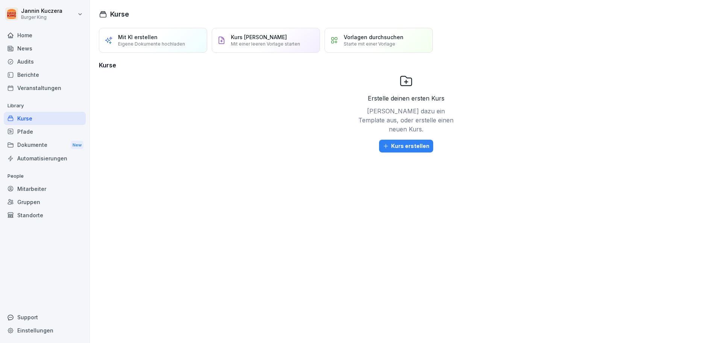
click at [33, 63] on div "Audits" at bounding box center [45, 61] width 82 height 13
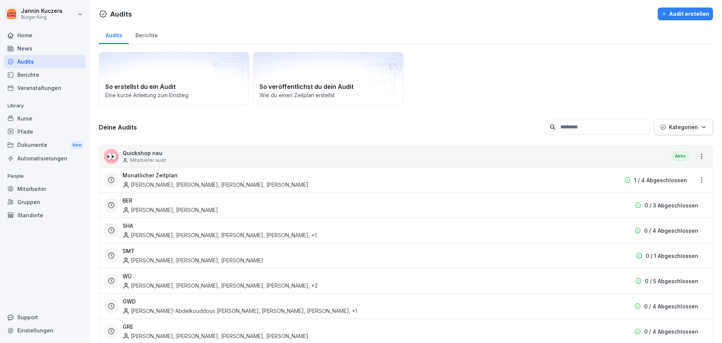
click at [35, 75] on div "Berichte" at bounding box center [45, 74] width 82 height 13
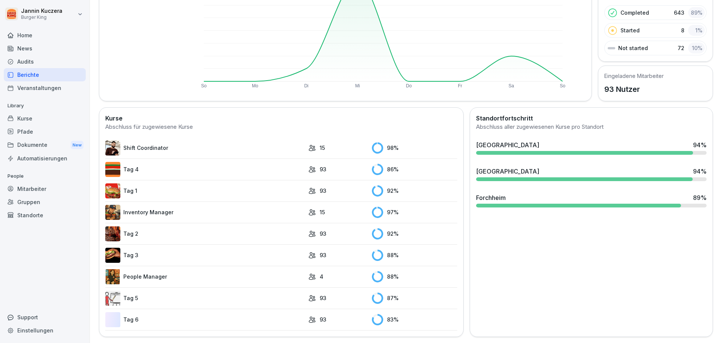
scroll to position [117, 0]
click at [113, 315] on img at bounding box center [112, 319] width 15 height 15
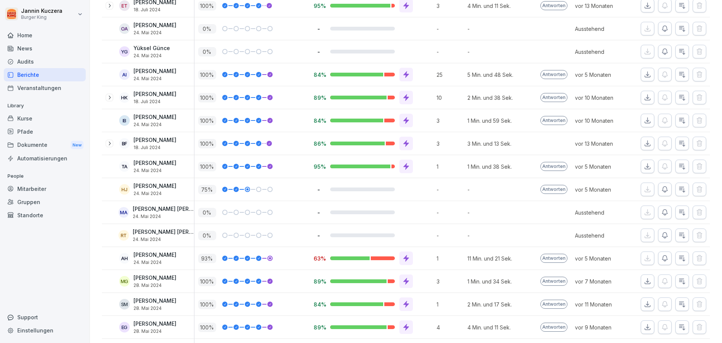
scroll to position [602, 0]
